Goal: Task Accomplishment & Management: Use online tool/utility

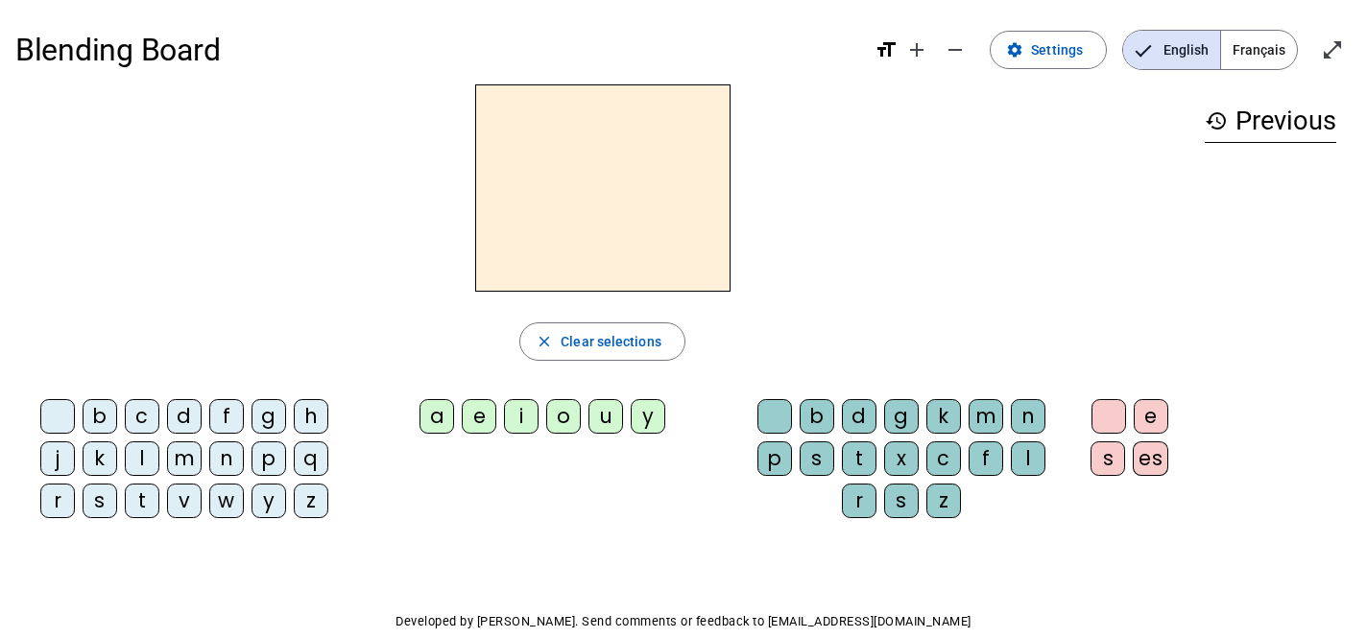
click at [1264, 59] on span "Français" at bounding box center [1259, 50] width 76 height 38
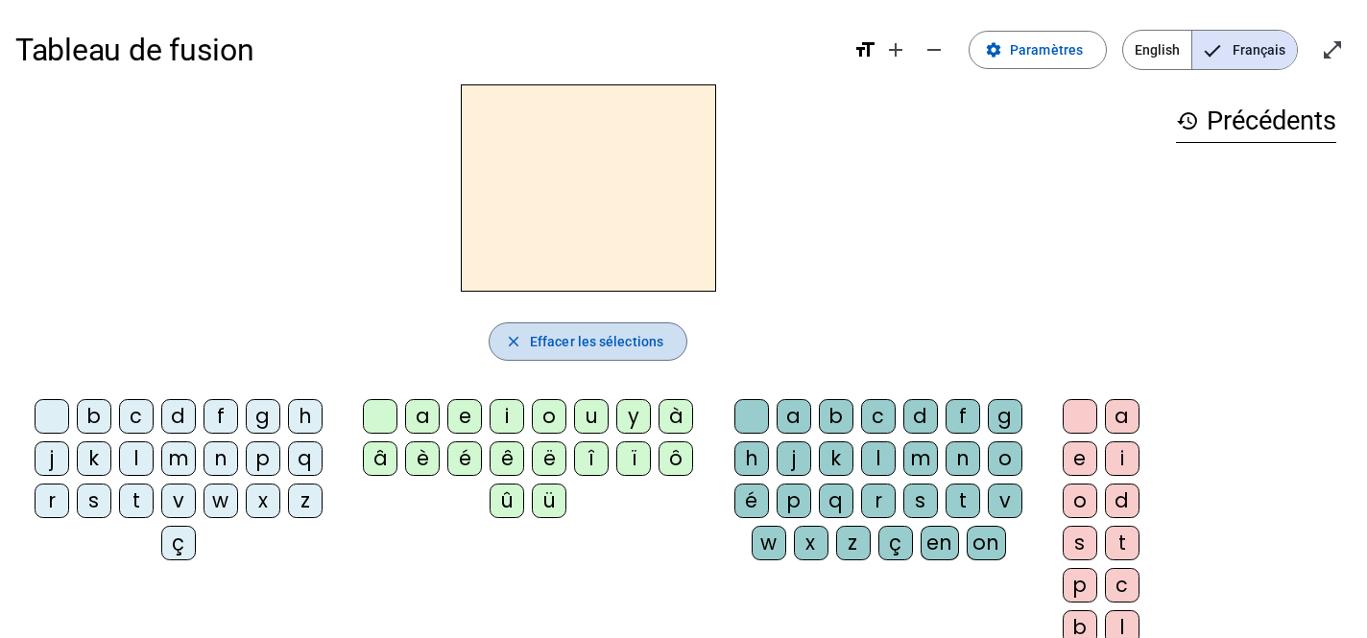
click at [638, 342] on span "Effacer les sélections" at bounding box center [596, 341] width 133 height 23
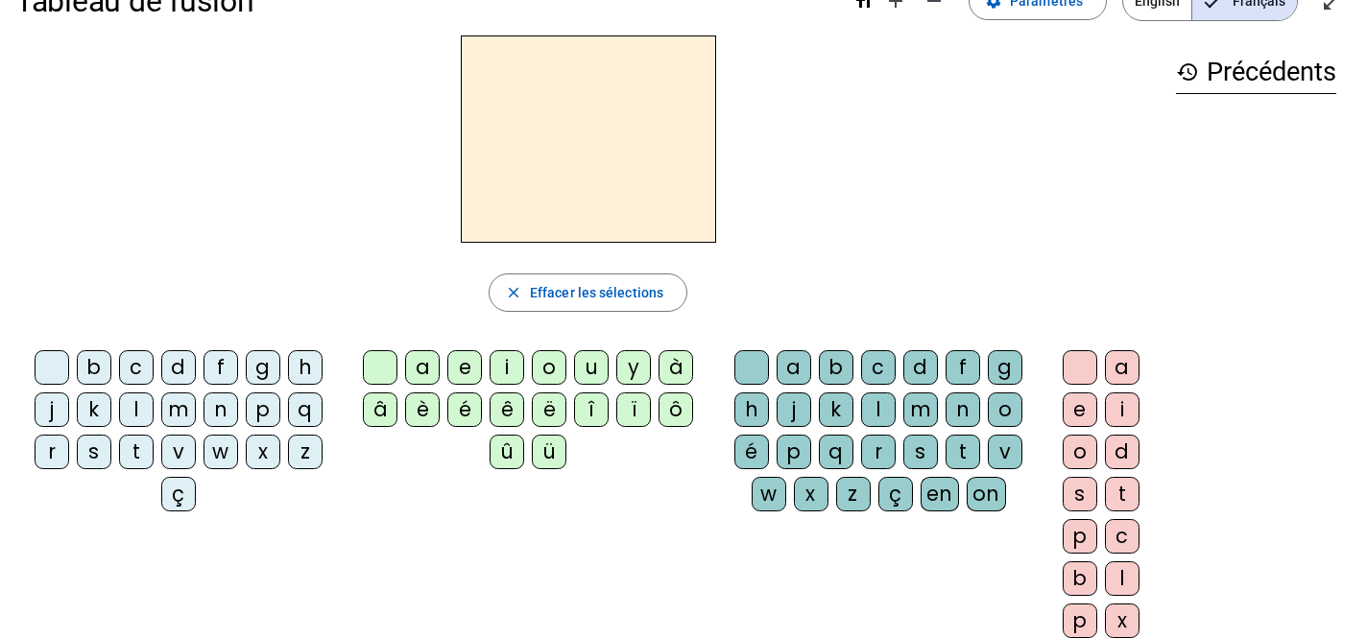
scroll to position [50, 0]
click at [300, 363] on div "h" at bounding box center [305, 366] width 35 height 35
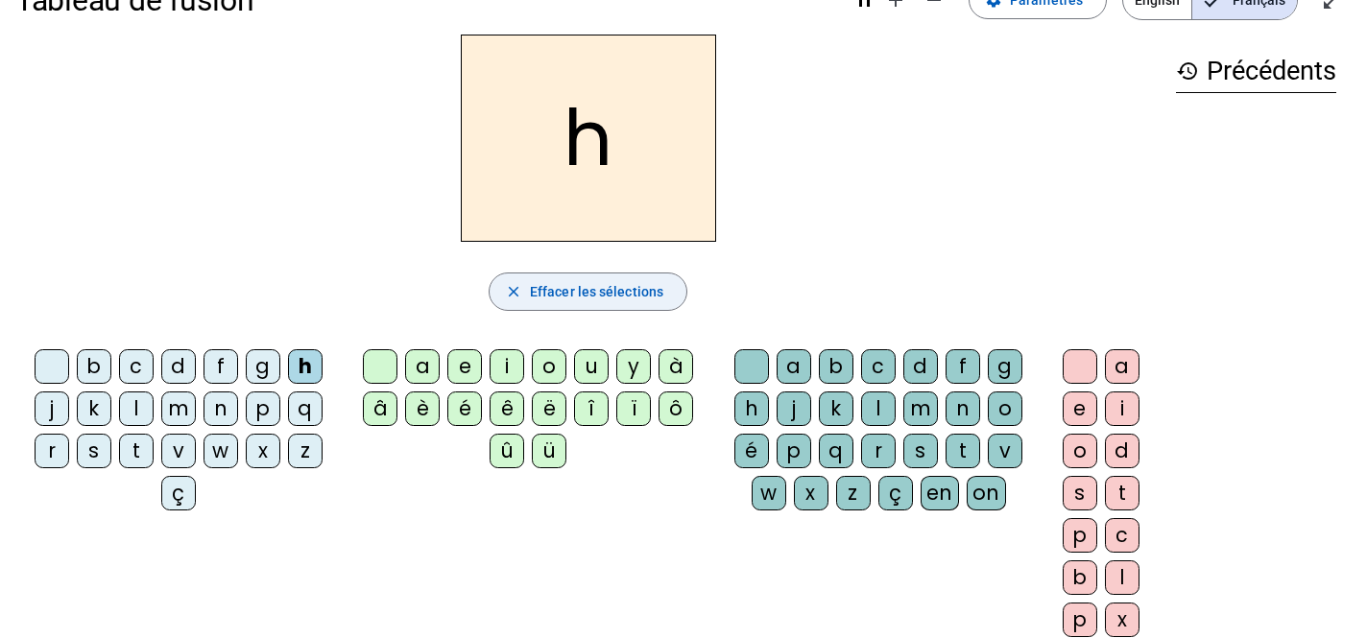
click at [535, 278] on span "button" at bounding box center [588, 292] width 197 height 46
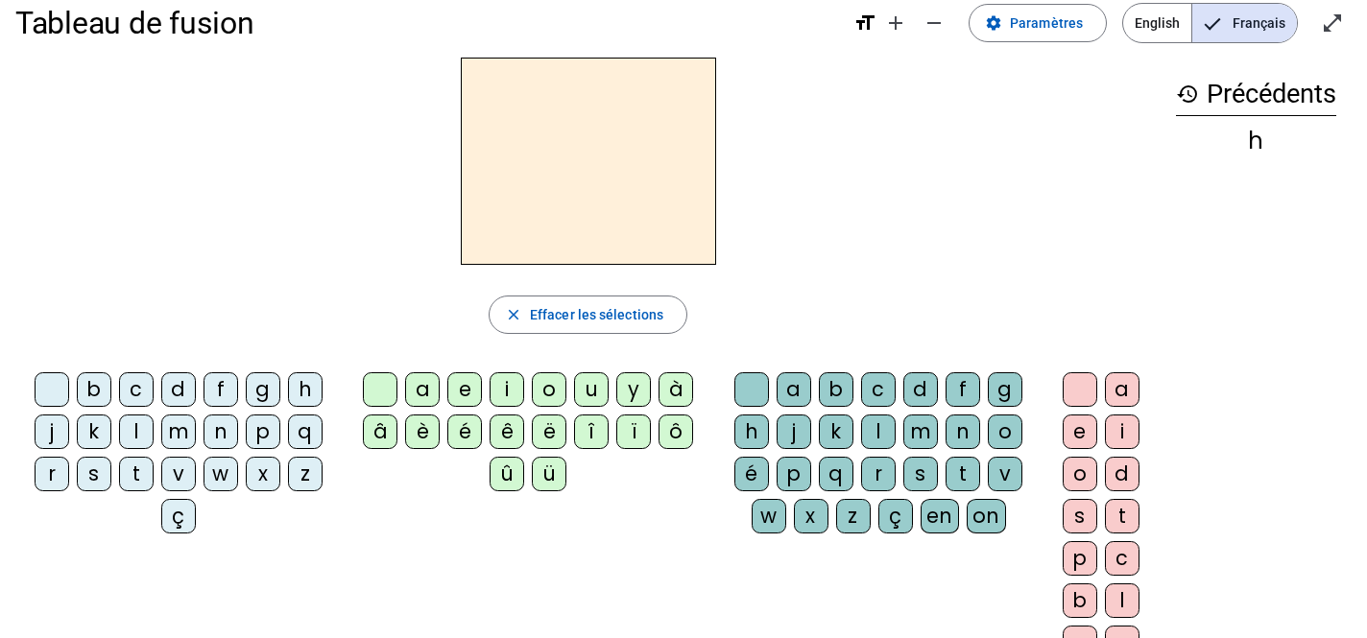
scroll to position [0, 0]
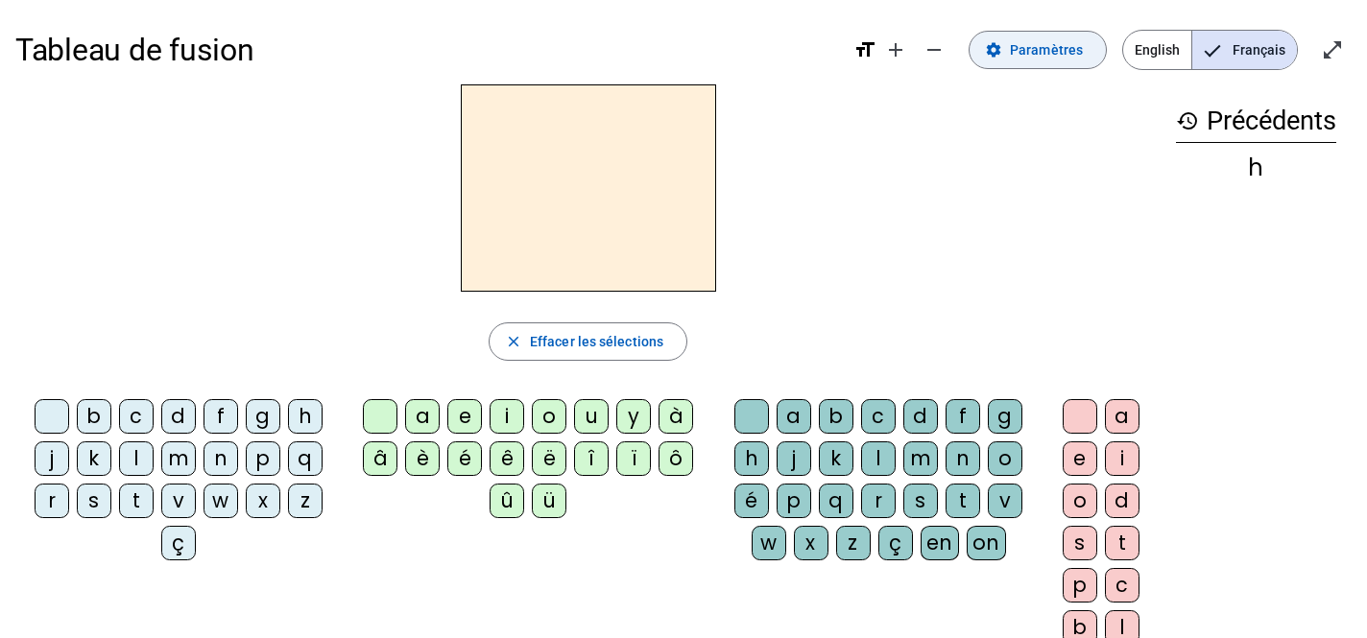
click at [1049, 44] on span "Paramètres" at bounding box center [1046, 49] width 73 height 23
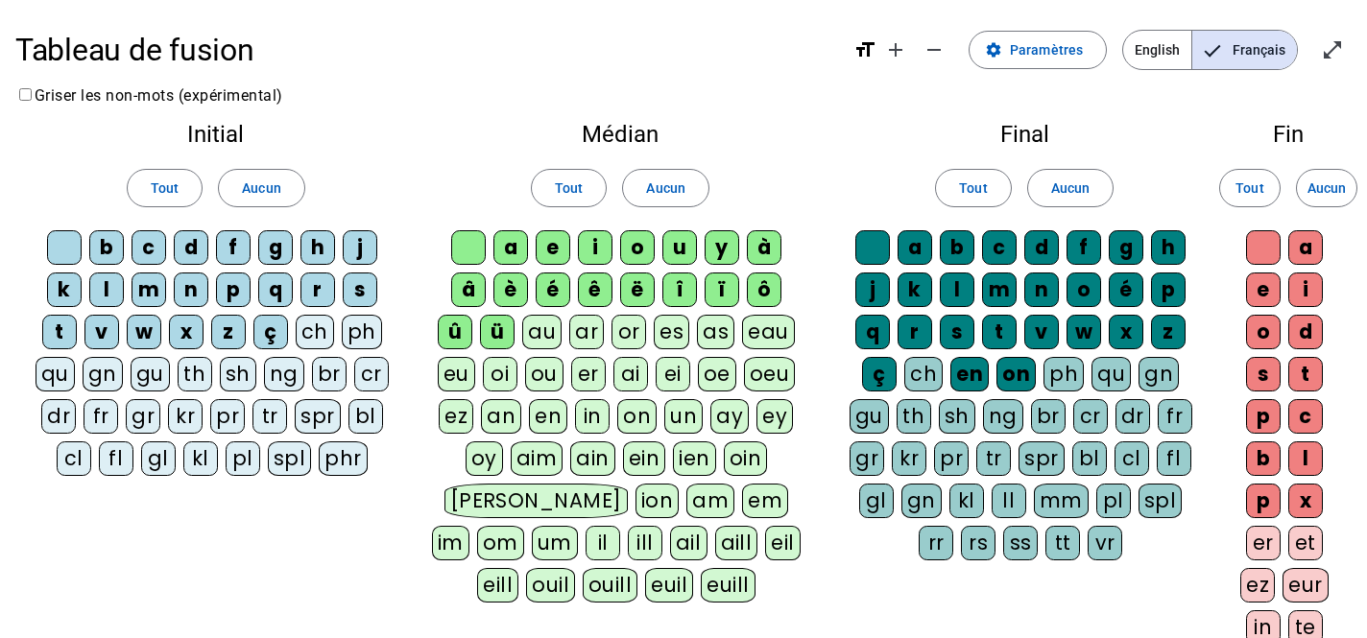
click at [1307, 52] on div "English Français" at bounding box center [1210, 50] width 206 height 40
click at [1331, 50] on mat-icon "open_in_full" at bounding box center [1332, 49] width 23 height 23
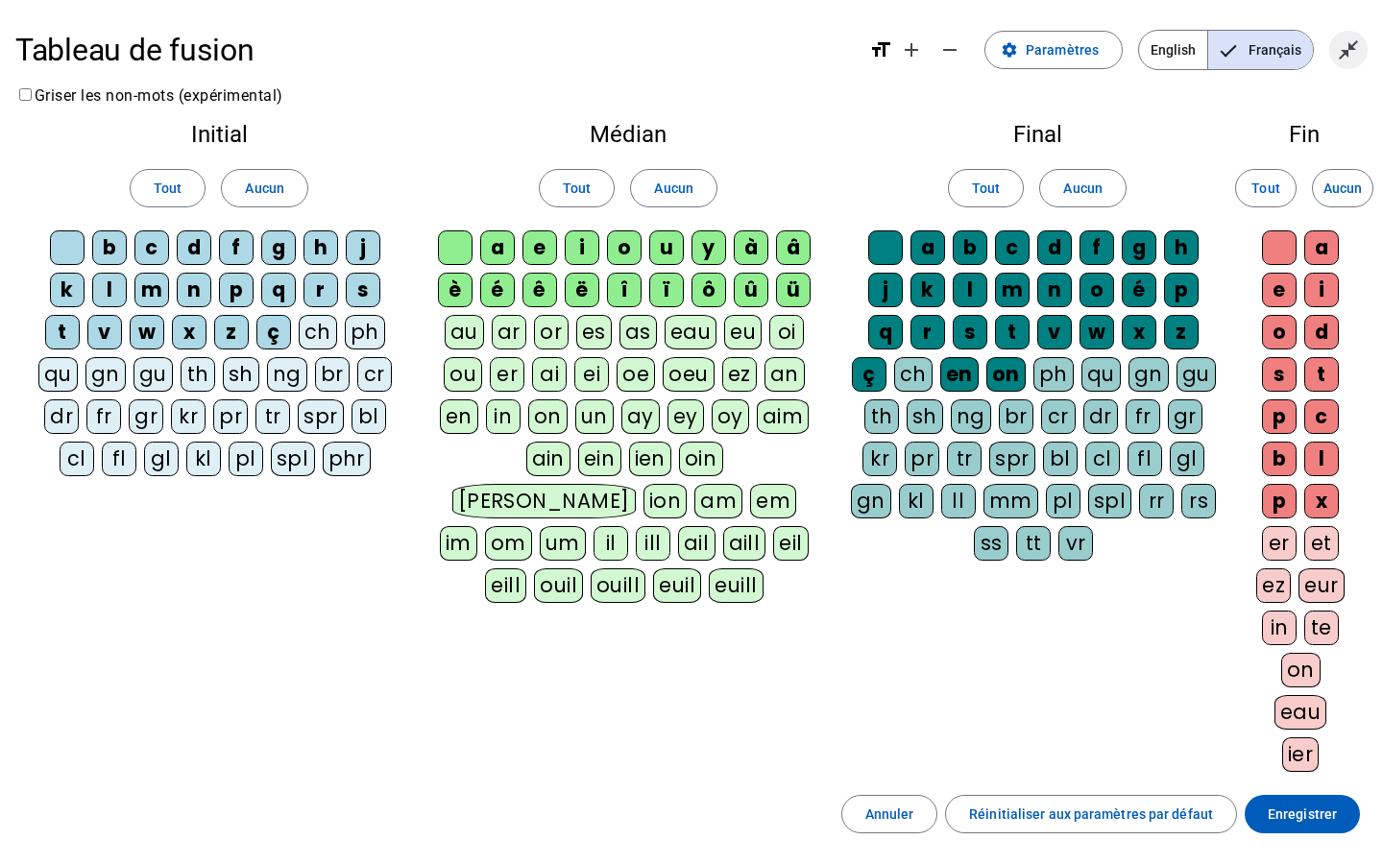
click at [1346, 42] on mat-icon "close_fullscreen" at bounding box center [1347, 49] width 23 height 23
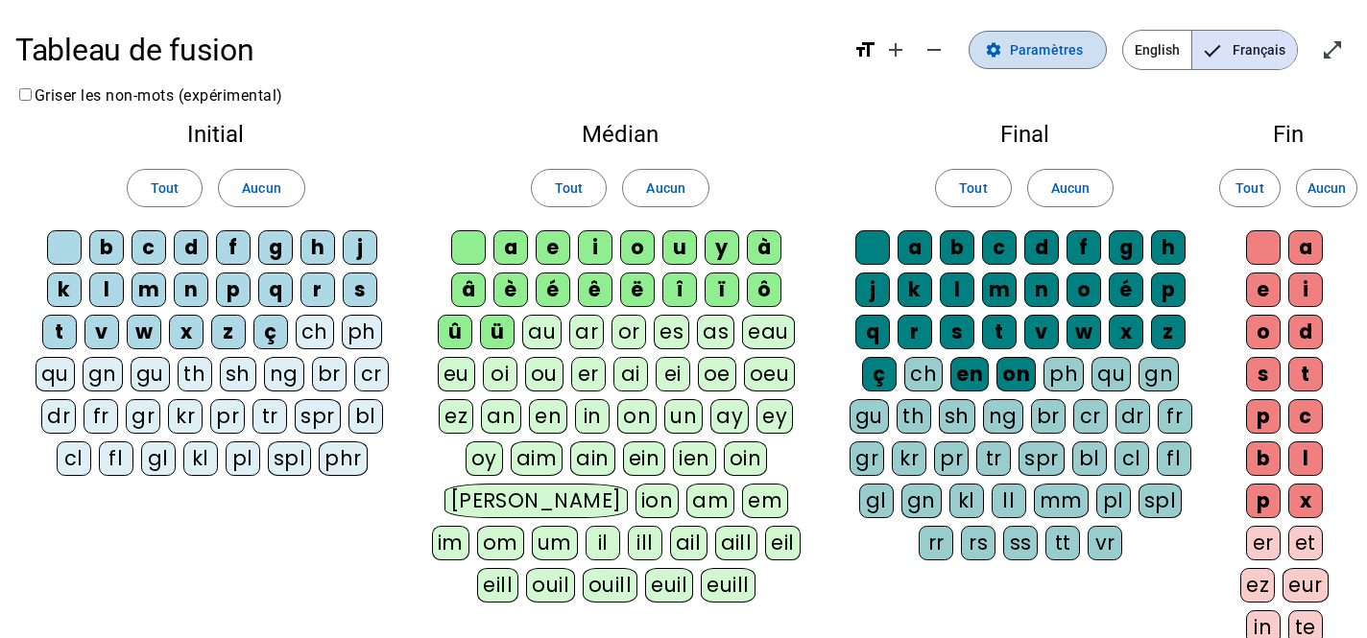
click at [1043, 50] on span "Paramètres" at bounding box center [1046, 49] width 73 height 23
click at [1225, 42] on span "Français" at bounding box center [1244, 50] width 105 height 38
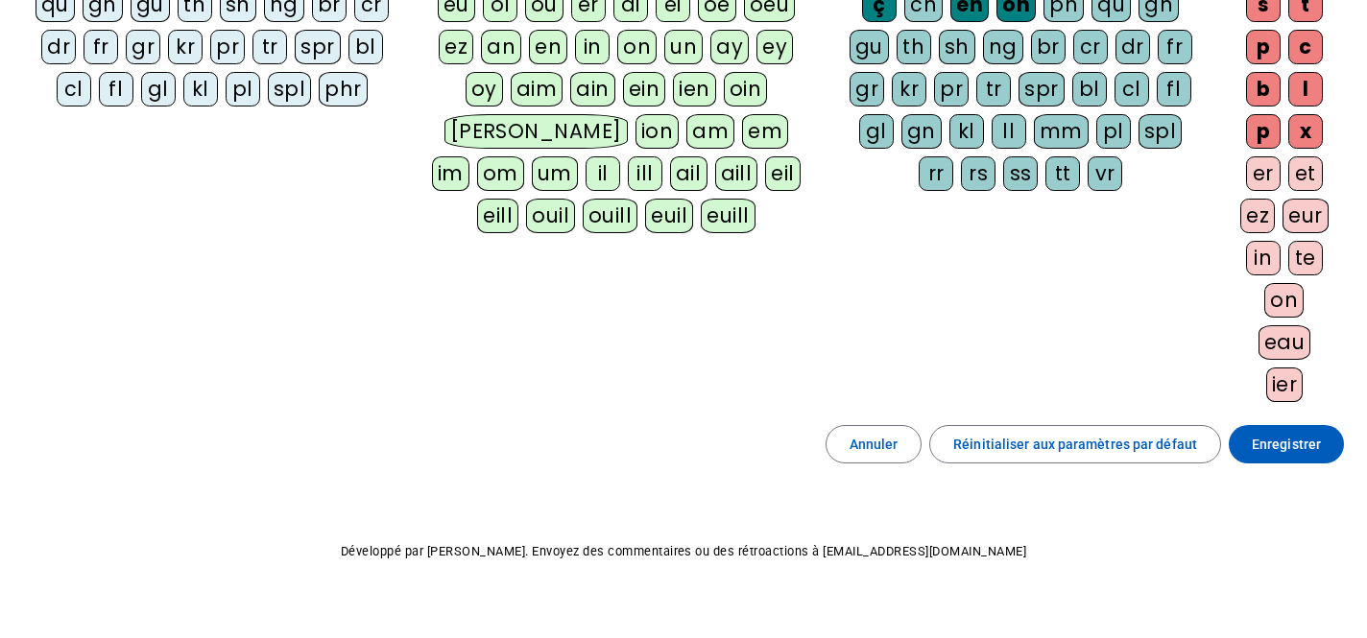
scroll to position [396, 0]
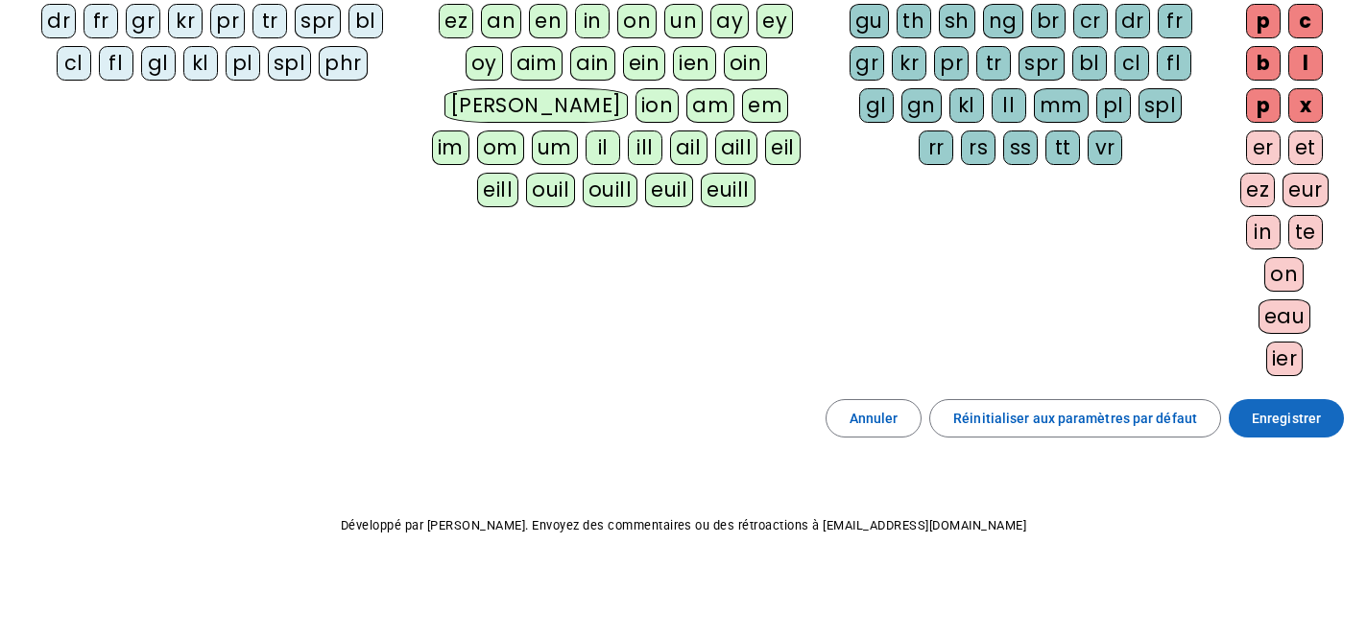
click at [1254, 431] on span at bounding box center [1286, 419] width 115 height 46
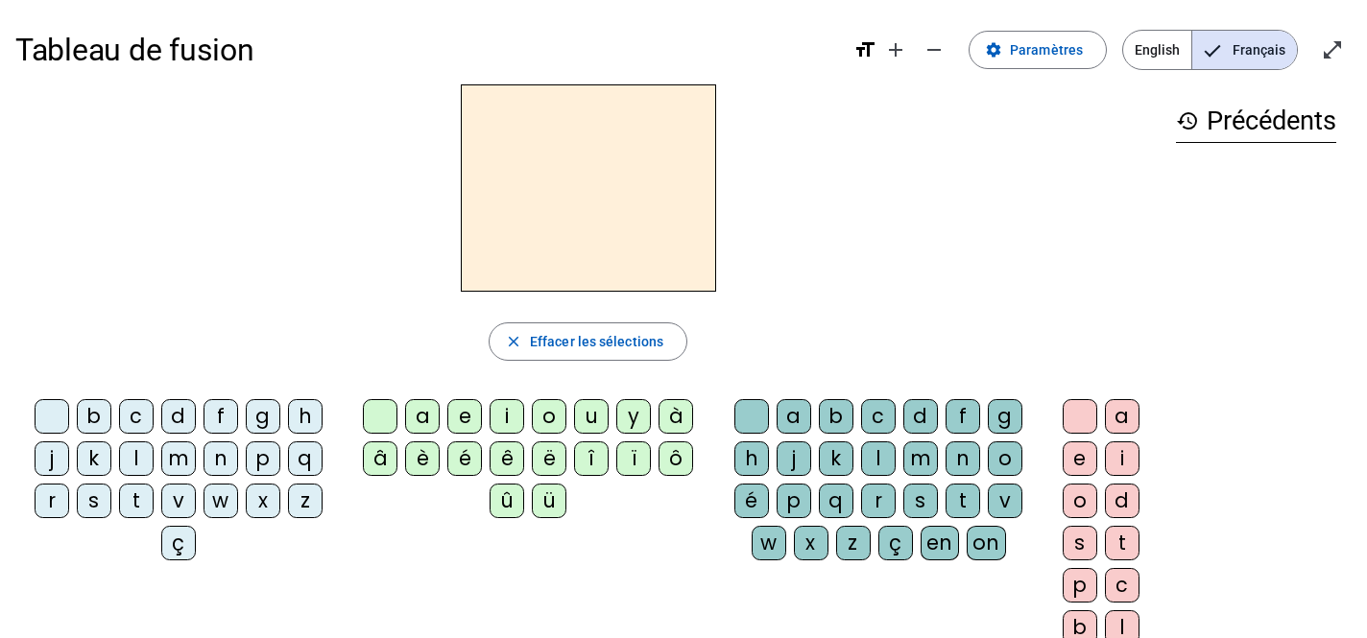
click at [134, 450] on div "l" at bounding box center [136, 459] width 35 height 35
click at [426, 424] on div "a" at bounding box center [422, 416] width 35 height 35
click at [463, 424] on div "e" at bounding box center [464, 416] width 35 height 35
click at [586, 419] on div "u" at bounding box center [591, 416] width 35 height 35
click at [136, 496] on div "t" at bounding box center [136, 501] width 35 height 35
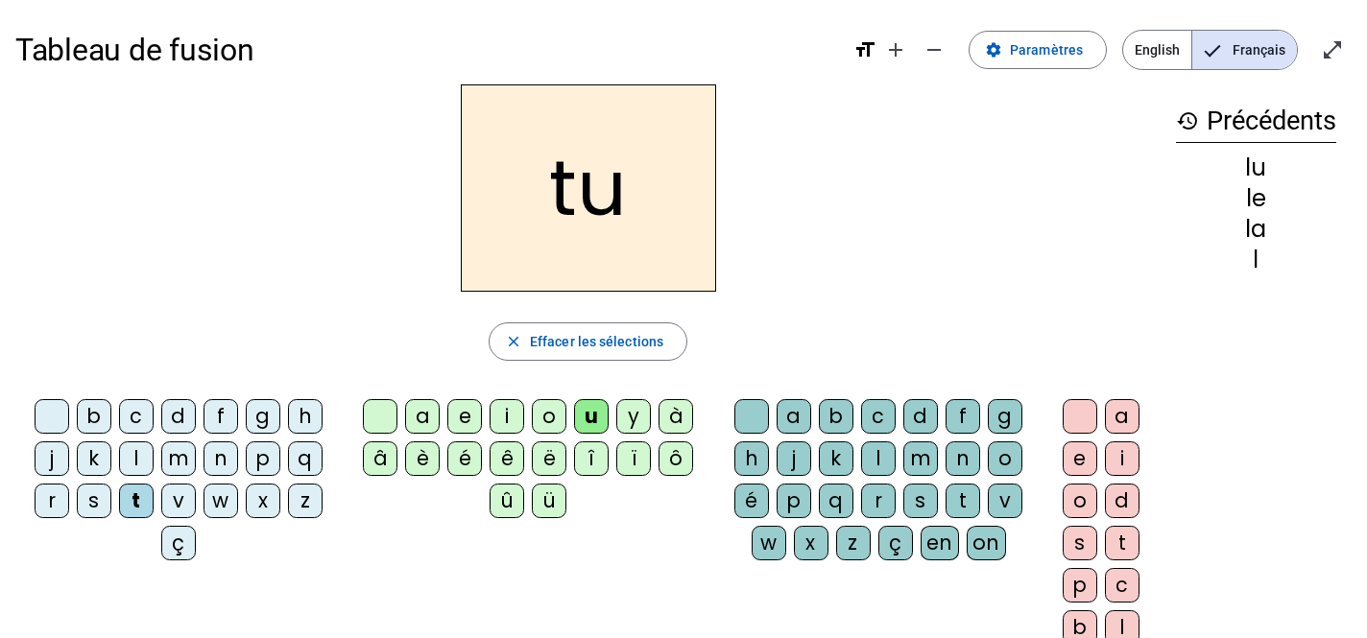
click at [467, 419] on div "e" at bounding box center [464, 416] width 35 height 35
click at [423, 422] on div "a" at bounding box center [422, 416] width 35 height 35
click at [493, 572] on div "b c d f g h j k l m n p q r s t v w x z ç a e i o u y à â è é ê ë î ï ô û ü a b…" at bounding box center [587, 547] width 1145 height 311
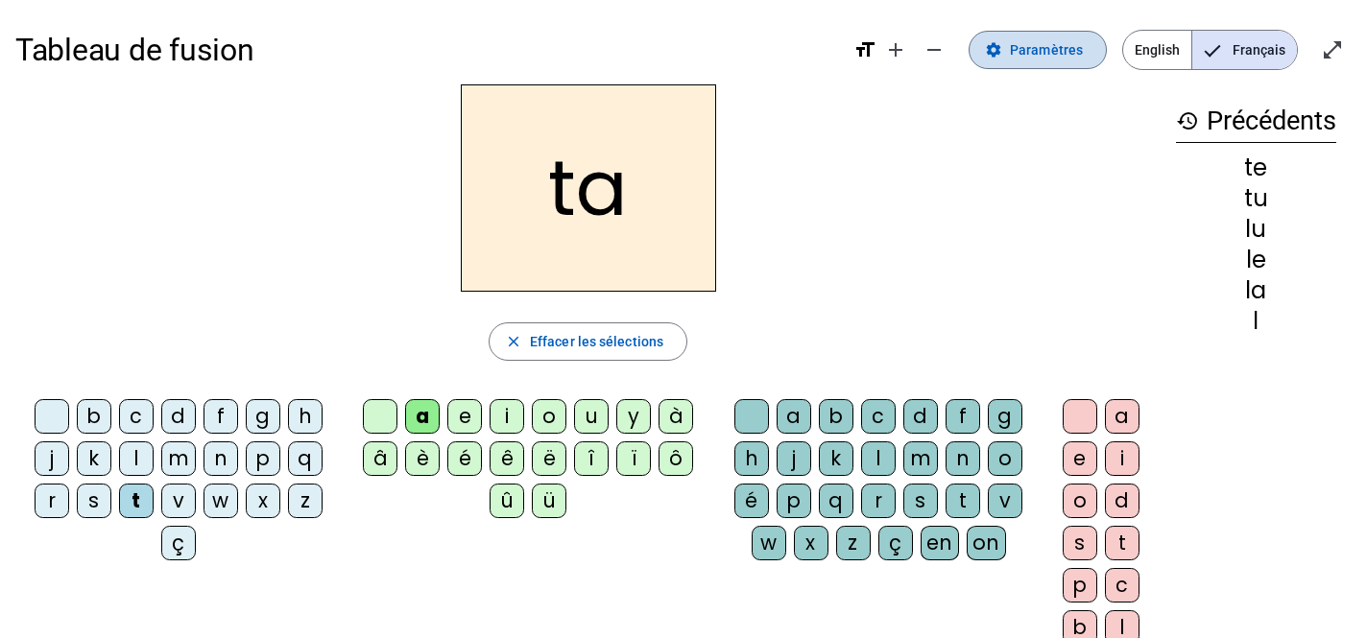
click at [1002, 57] on mat-icon "settings" at bounding box center [993, 49] width 17 height 17
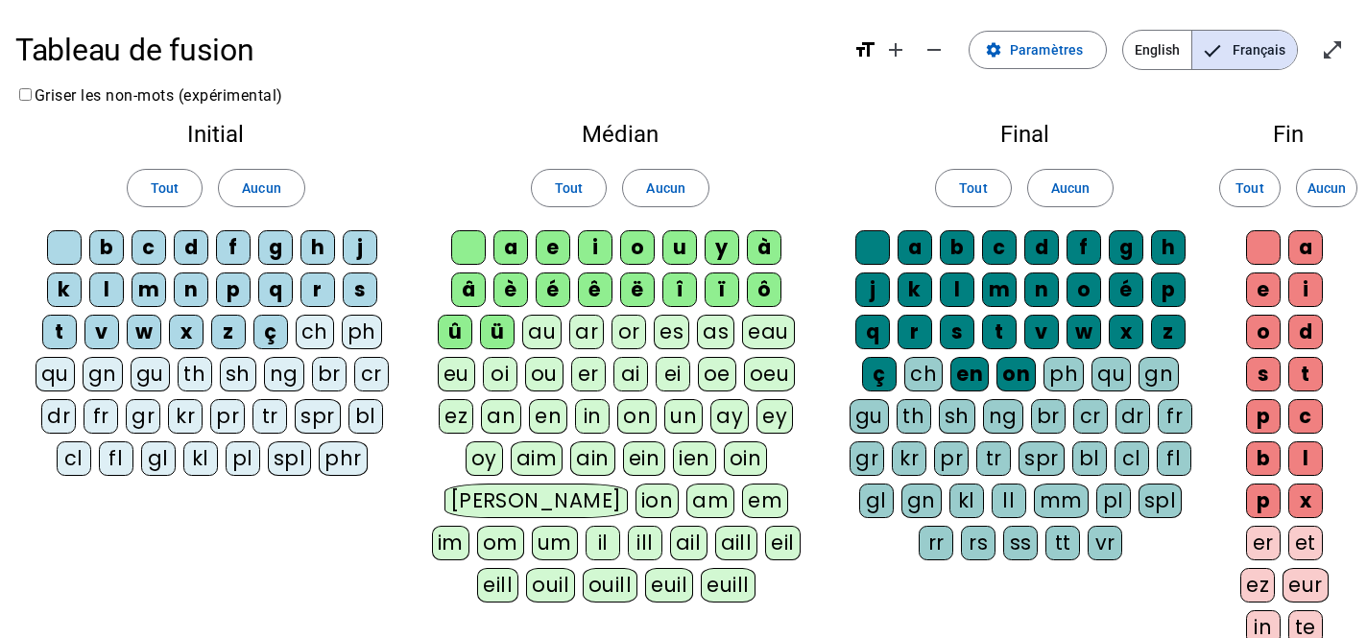
click at [1002, 383] on div "on" at bounding box center [1016, 374] width 39 height 35
click at [951, 368] on div "en" at bounding box center [970, 374] width 38 height 35
click at [905, 369] on div "ch" at bounding box center [923, 374] width 38 height 35
click at [496, 325] on div "ü" at bounding box center [497, 332] width 35 height 35
click at [452, 318] on div "û" at bounding box center [455, 332] width 35 height 35
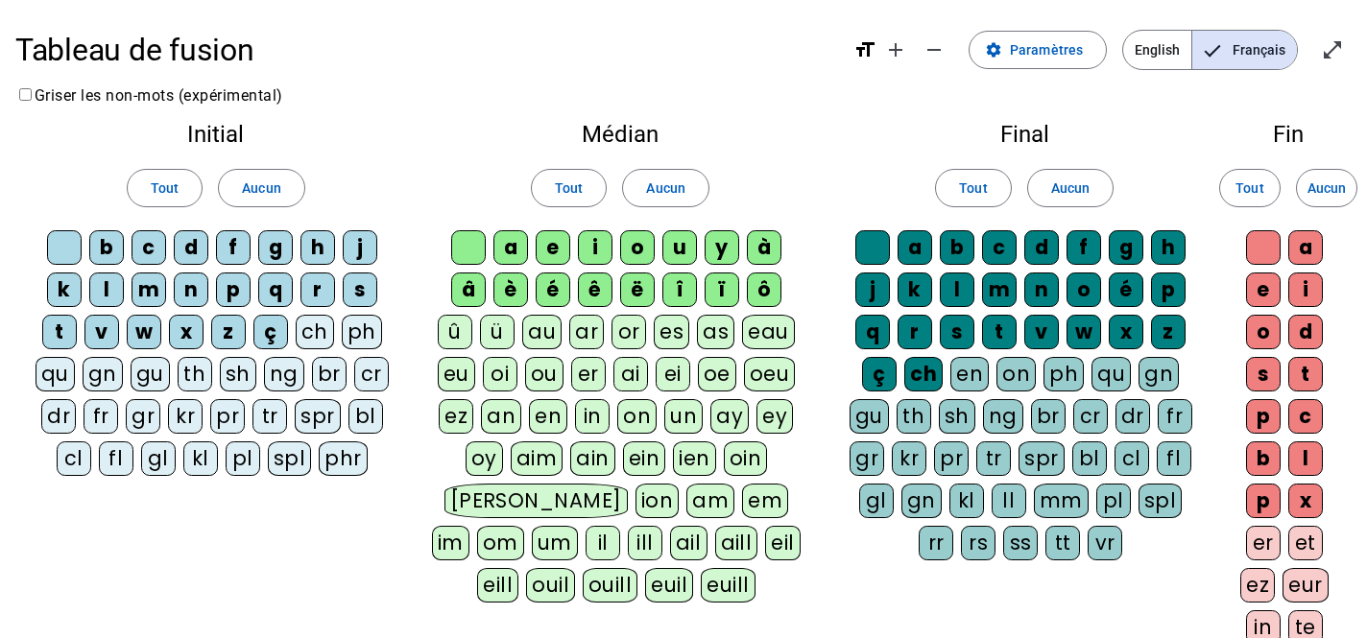
click at [470, 288] on div "â" at bounding box center [468, 290] width 35 height 35
click at [522, 289] on div "è" at bounding box center [510, 290] width 35 height 35
click at [542, 289] on div "é" at bounding box center [553, 290] width 35 height 35
click at [594, 286] on div "ê" at bounding box center [595, 290] width 35 height 35
click at [641, 290] on div "ë" at bounding box center [637, 290] width 35 height 35
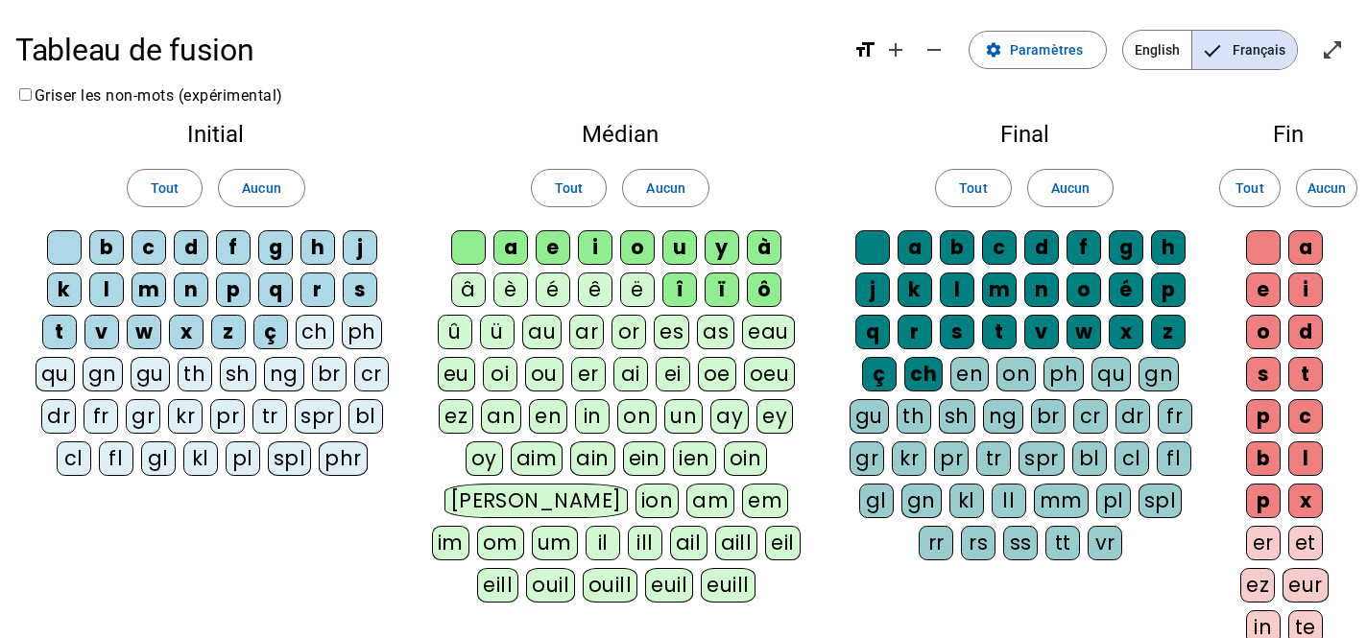
click at [680, 289] on div "î" at bounding box center [679, 290] width 35 height 35
click at [734, 291] on div "ï" at bounding box center [722, 290] width 35 height 35
click at [774, 289] on div "ô" at bounding box center [764, 290] width 35 height 35
click at [774, 242] on div "à" at bounding box center [764, 247] width 35 height 35
click at [268, 332] on div "ç" at bounding box center [270, 332] width 35 height 35
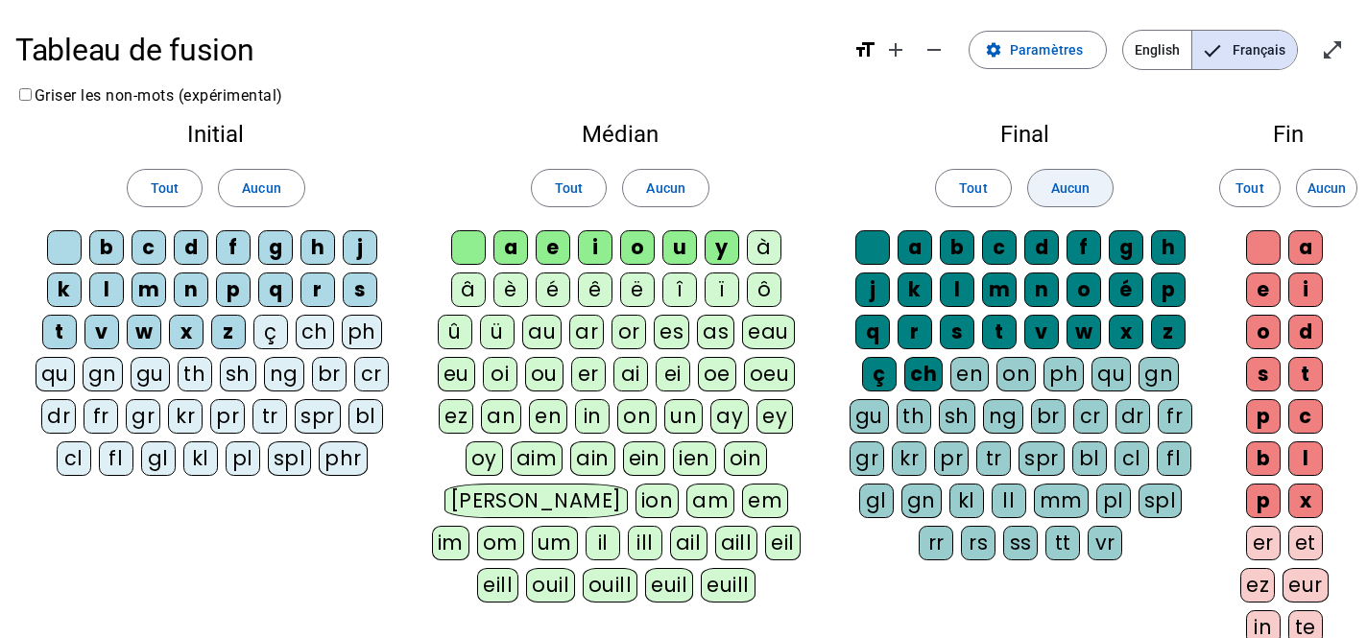
click at [1094, 192] on span at bounding box center [1070, 188] width 84 height 46
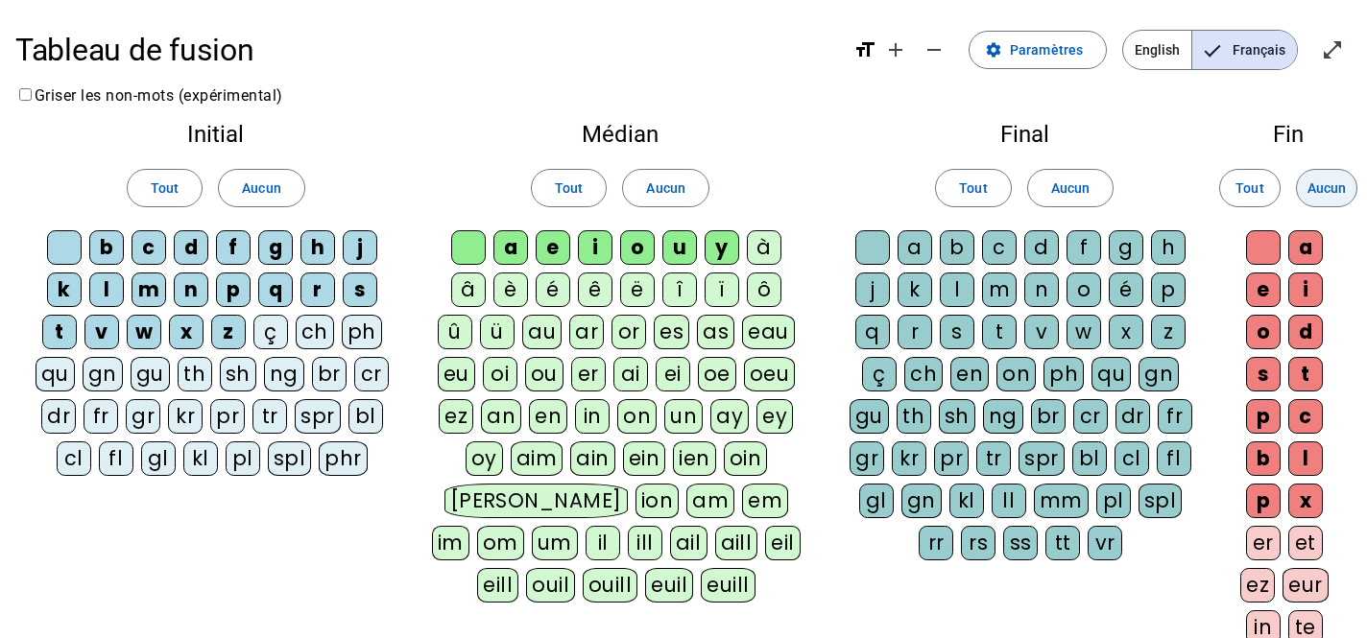
click at [1312, 187] on span "Aucun" at bounding box center [1327, 188] width 38 height 23
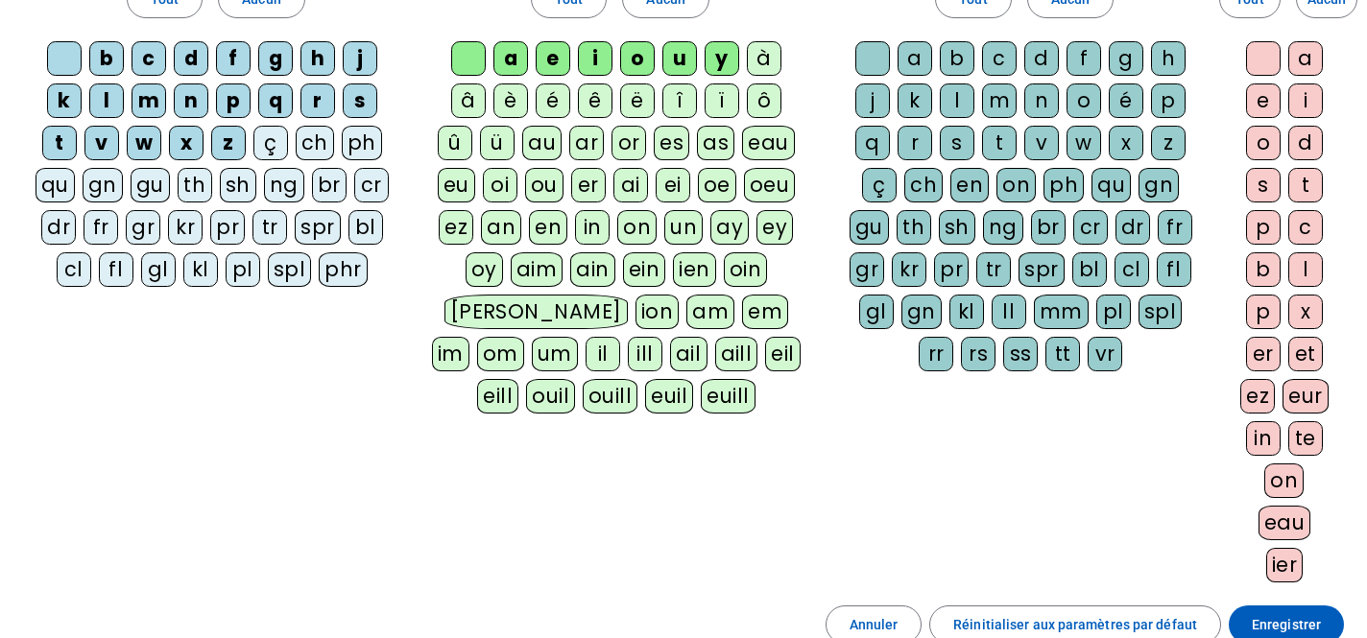
scroll to position [396, 0]
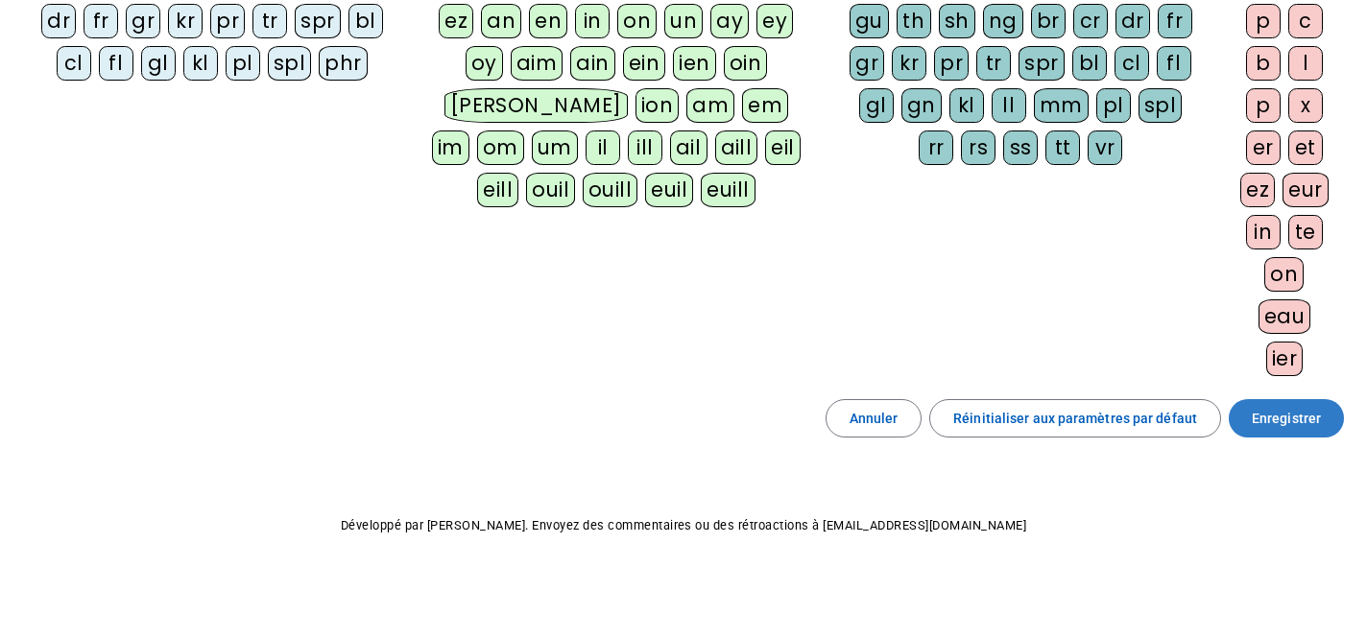
click at [1251, 428] on span at bounding box center [1286, 419] width 115 height 46
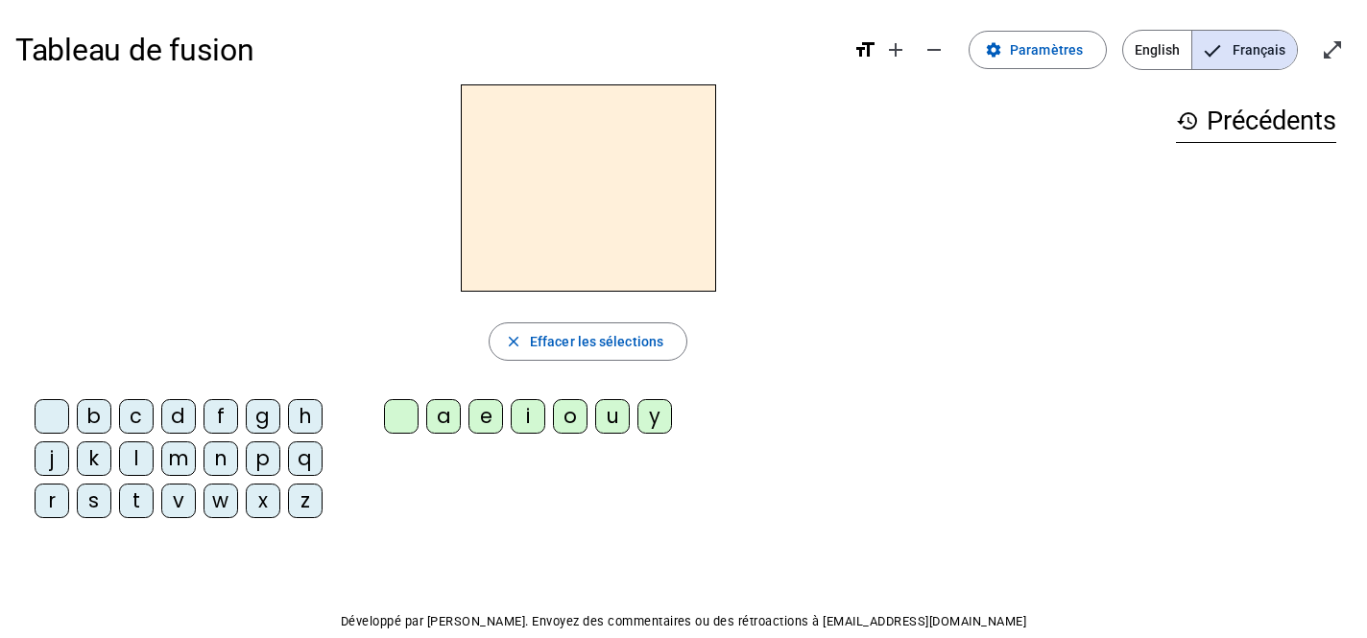
click at [146, 456] on div "l" at bounding box center [136, 459] width 35 height 35
click at [447, 415] on div "a" at bounding box center [443, 416] width 35 height 35
click at [475, 427] on div "e" at bounding box center [486, 416] width 35 height 35
click at [610, 427] on div "u" at bounding box center [612, 416] width 35 height 35
click at [140, 499] on div "t" at bounding box center [136, 501] width 35 height 35
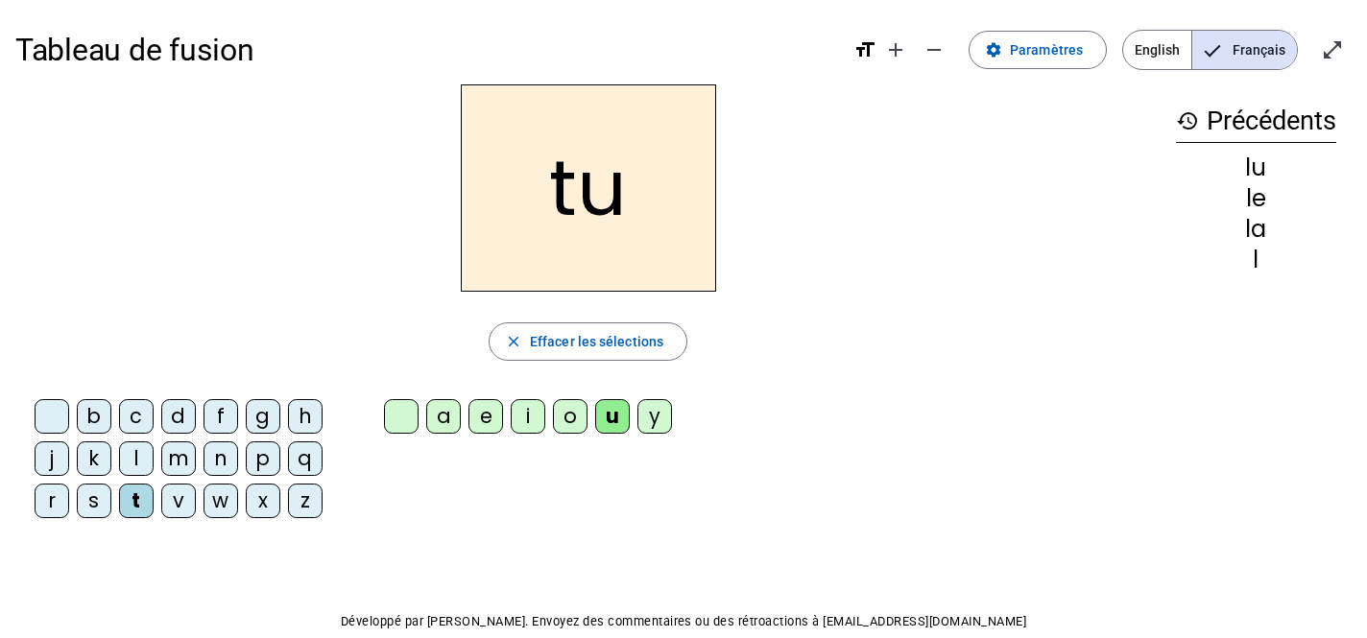
click at [433, 412] on div "a" at bounding box center [443, 416] width 35 height 35
click at [495, 414] on div "e" at bounding box center [486, 416] width 35 height 35
click at [1182, 129] on mat-icon "history" at bounding box center [1187, 120] width 23 height 23
click at [1184, 121] on mat-icon "history" at bounding box center [1187, 120] width 23 height 23
